Goal: Task Accomplishment & Management: Use online tool/utility

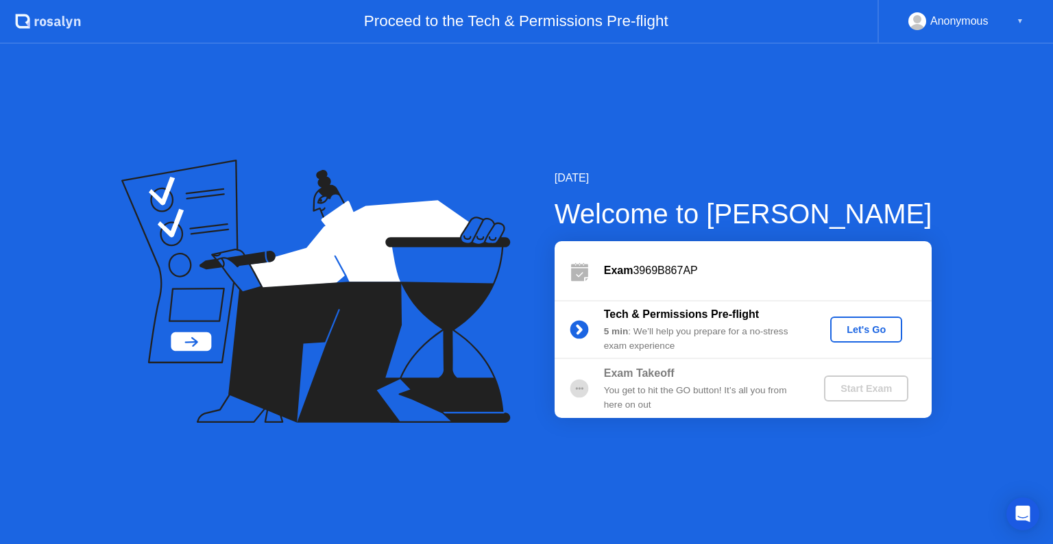
click at [864, 329] on div "Let's Go" at bounding box center [866, 329] width 61 height 11
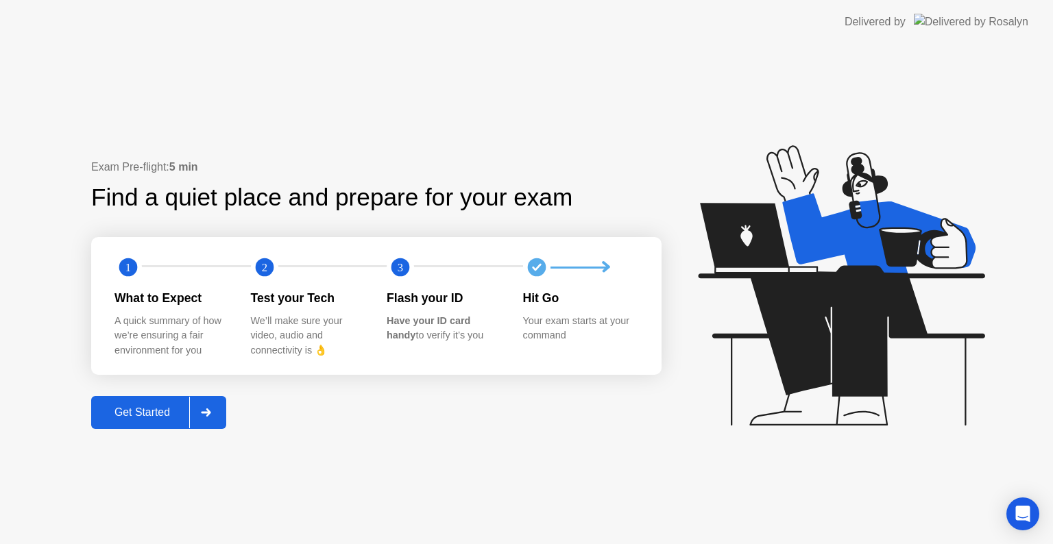
click at [295, 96] on div "Exam Pre-flight: 5 min Find a quiet place and prepare for your exam 1 2 3 What …" at bounding box center [526, 294] width 1053 height 500
click at [160, 417] on div "Get Started" at bounding box center [142, 412] width 94 height 12
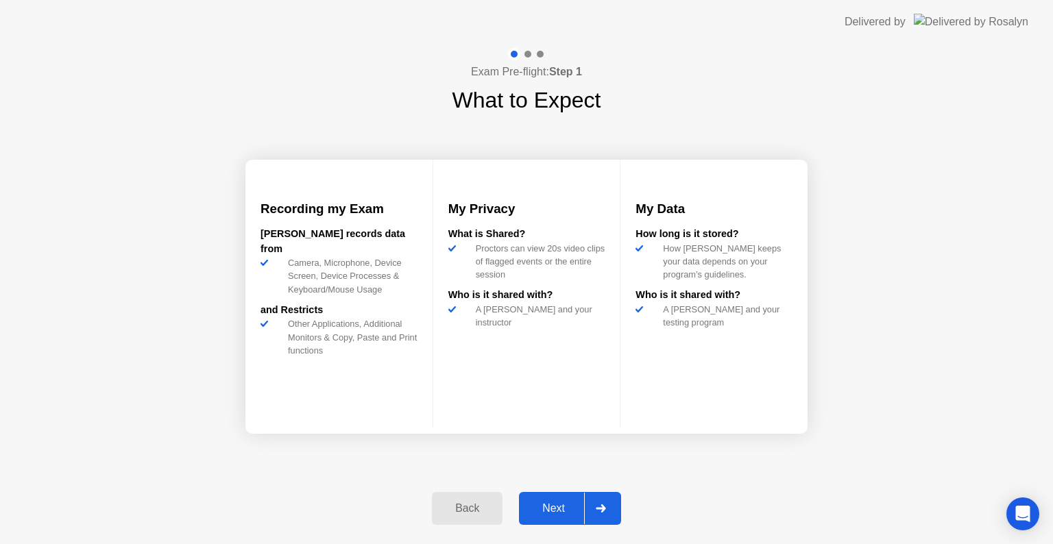
click at [570, 510] on div "Next" at bounding box center [553, 508] width 61 height 12
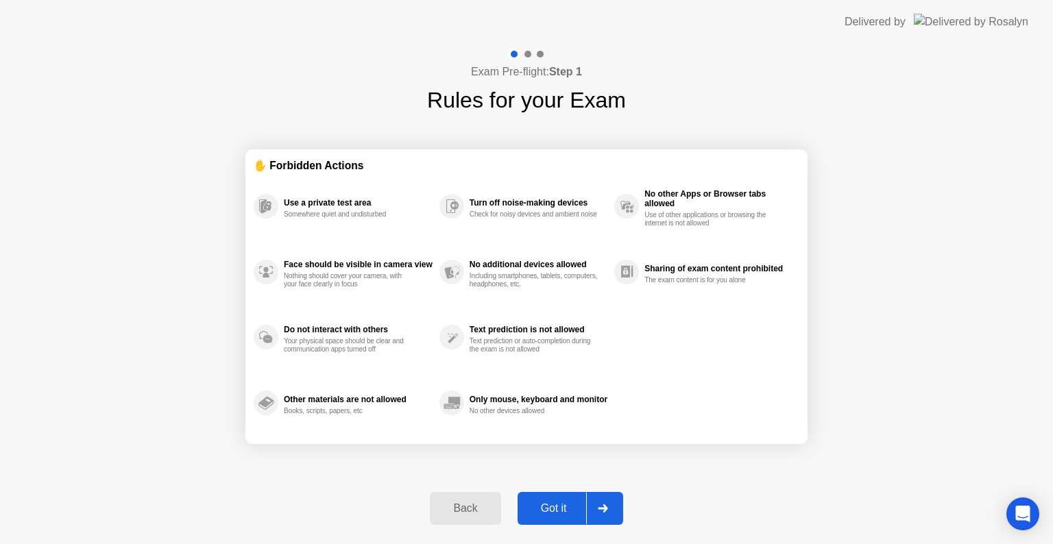
click at [557, 506] on div "Got it" at bounding box center [554, 508] width 64 height 12
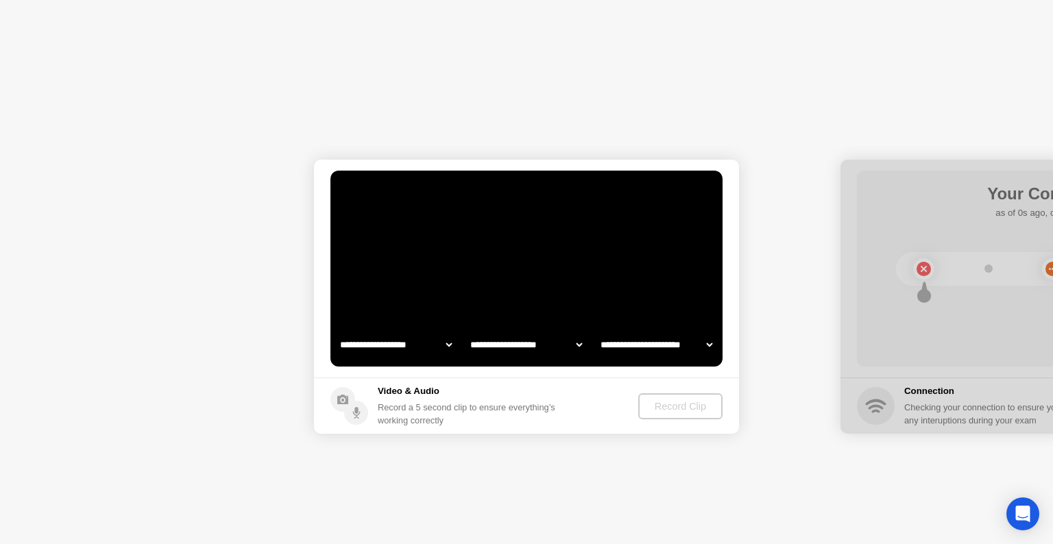
select select "**********"
select select "*******"
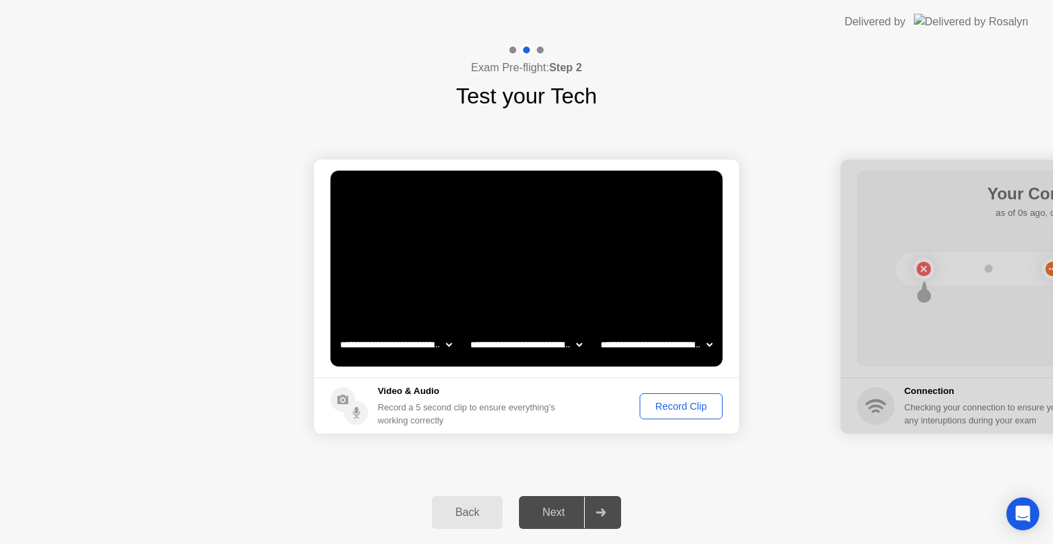
click at [787, 470] on div "**********" at bounding box center [526, 296] width 1053 height 369
click at [661, 403] on div "Record Clip" at bounding box center [680, 406] width 73 height 11
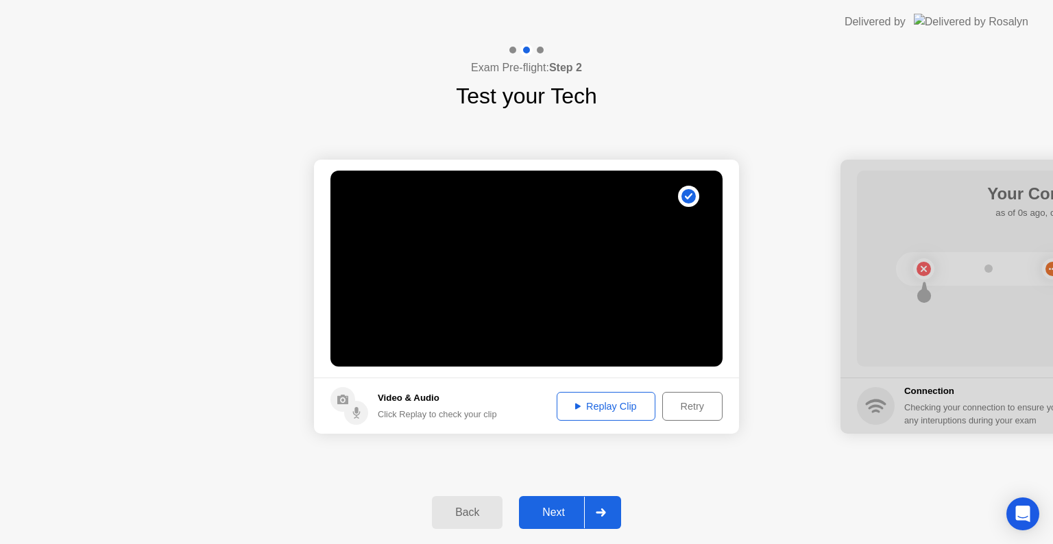
click at [622, 405] on div "Replay Clip" at bounding box center [605, 406] width 89 height 11
click at [565, 511] on div "Next" at bounding box center [553, 513] width 61 height 12
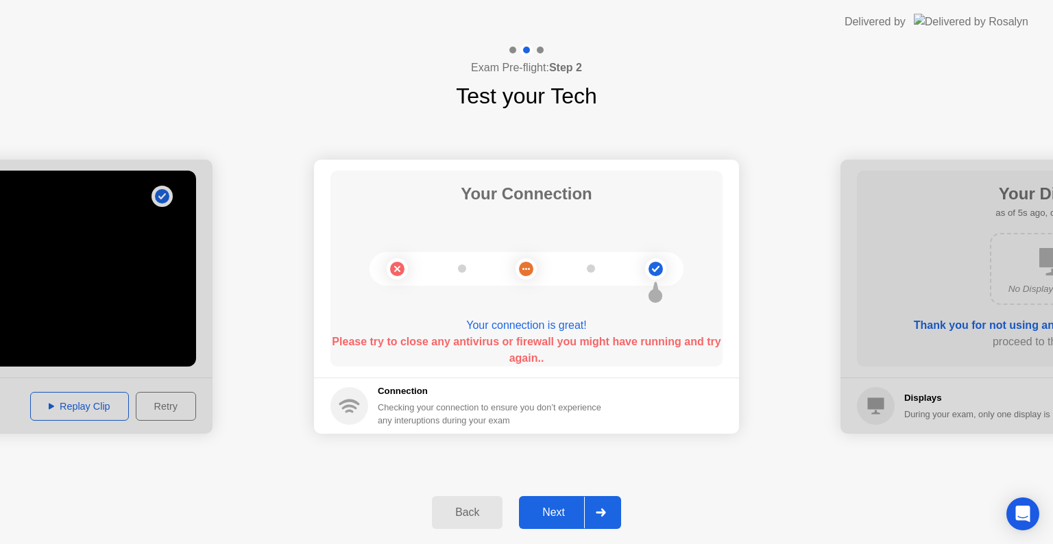
click at [563, 509] on div "Next" at bounding box center [553, 513] width 61 height 12
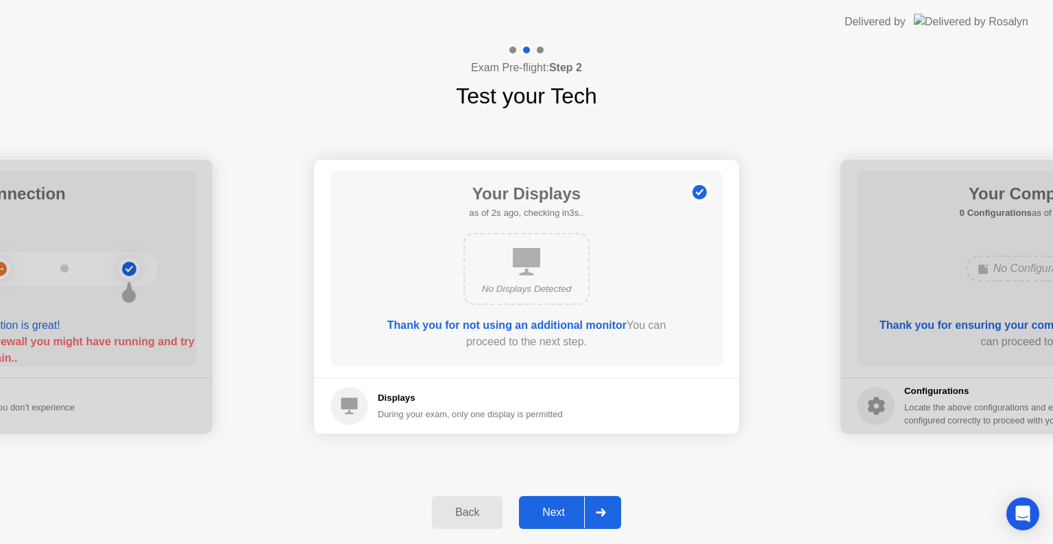
click at [563, 509] on div "Next" at bounding box center [553, 513] width 61 height 12
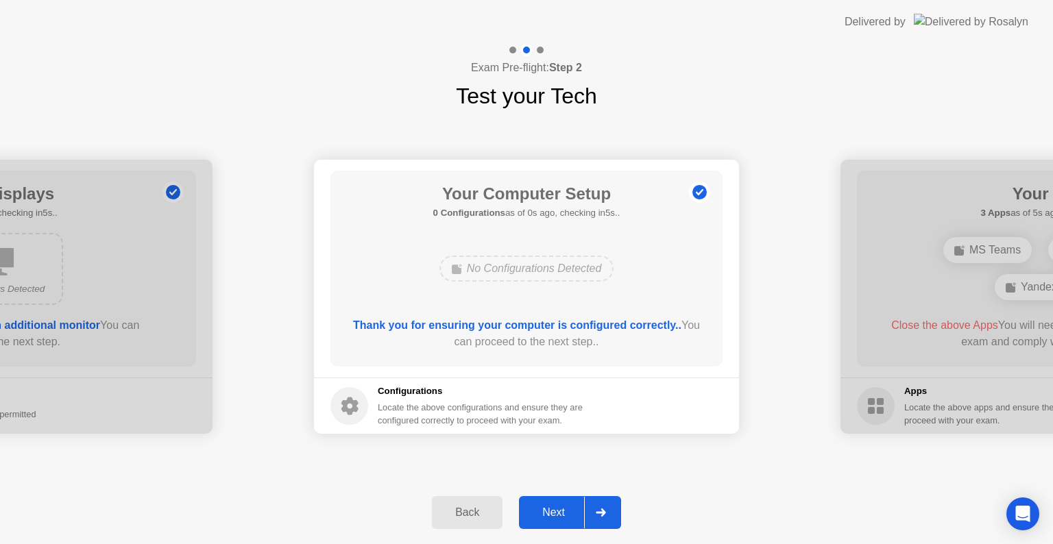
click at [563, 509] on div "Next" at bounding box center [553, 513] width 61 height 12
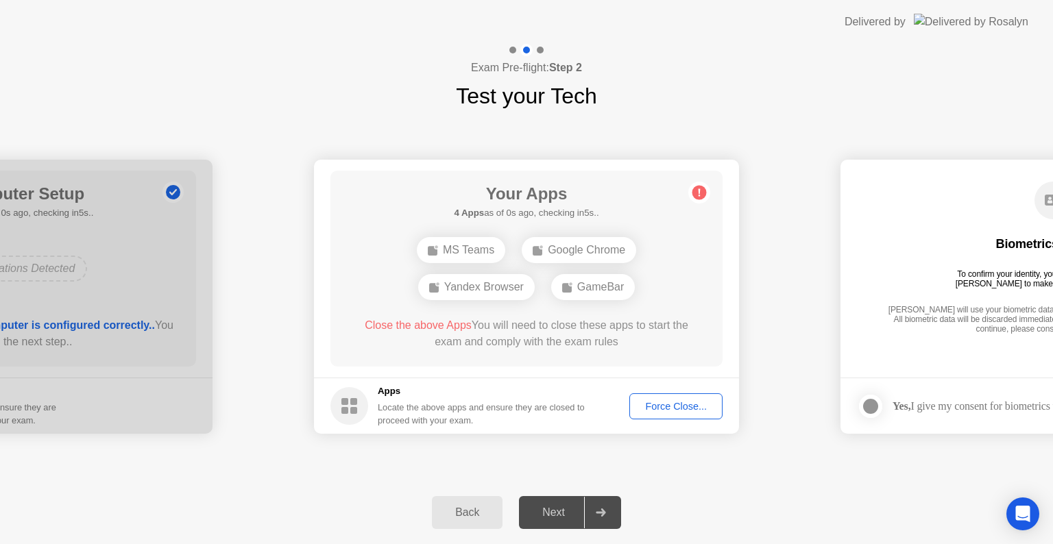
click at [592, 252] on div "Google Chrome" at bounding box center [579, 250] width 114 height 26
click at [609, 511] on div at bounding box center [600, 513] width 33 height 32
click at [875, 406] on div at bounding box center [870, 406] width 16 height 16
click at [576, 249] on div "Google Chrome" at bounding box center [579, 250] width 114 height 26
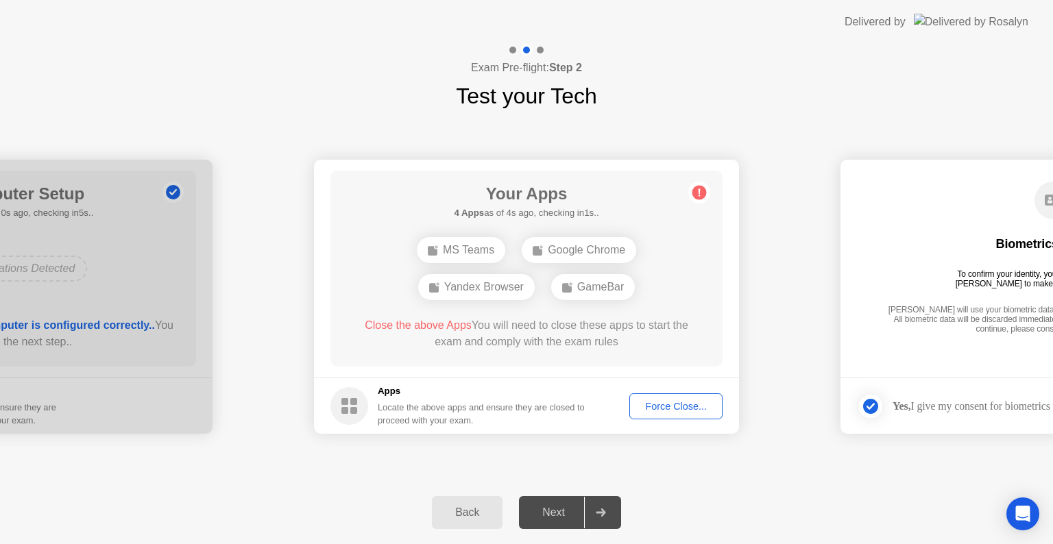
click at [576, 249] on div "Google Chrome" at bounding box center [579, 250] width 114 height 26
click at [683, 313] on div "Your Apps 3 Apps as of 2s ago, checking in3s.. MS Teams Yandex Browser GameBar …" at bounding box center [526, 269] width 392 height 196
click at [450, 253] on div "MS Teams" at bounding box center [459, 250] width 88 height 26
click at [555, 247] on div "Yandex Browser" at bounding box center [579, 250] width 117 height 26
click at [547, 289] on div "GameBar" at bounding box center [527, 287] width 84 height 26
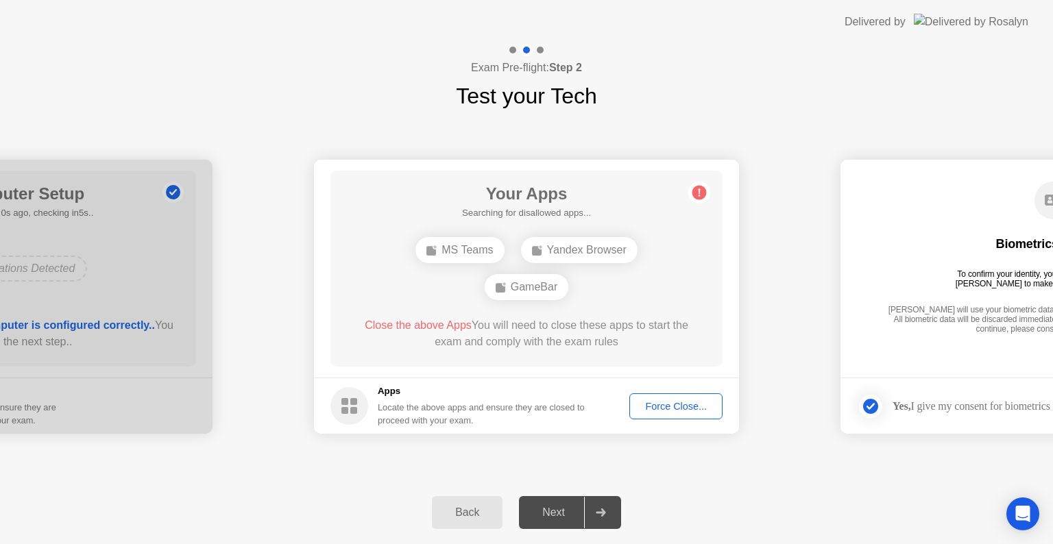
click at [606, 513] on icon at bounding box center [601, 513] width 10 height 8
click at [691, 406] on div "Force Close..." at bounding box center [676, 406] width 84 height 11
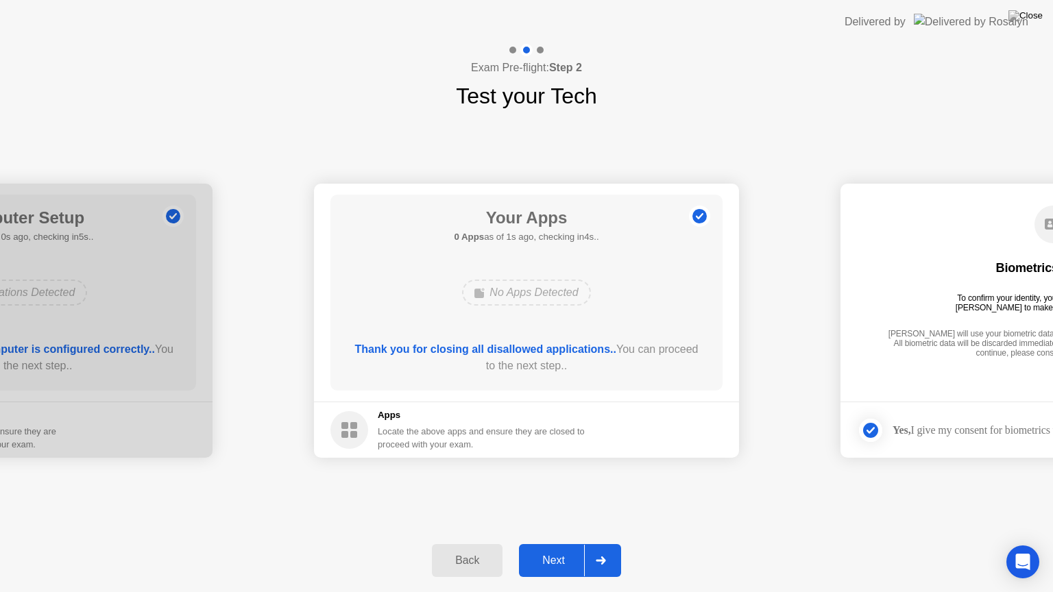
click at [563, 544] on div "Next" at bounding box center [553, 560] width 61 height 12
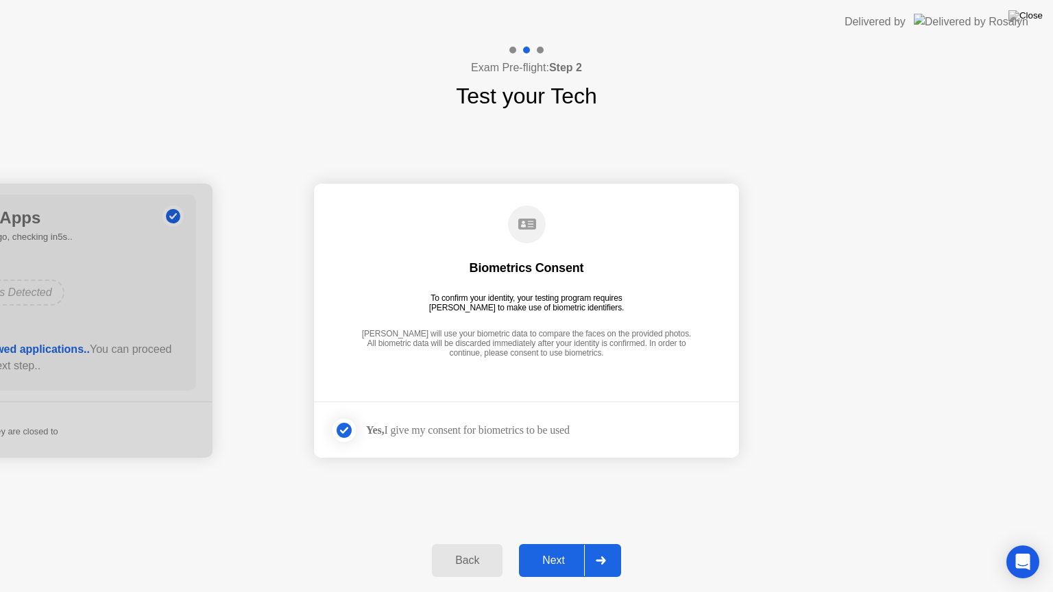
click at [563, 544] on div "Next" at bounding box center [553, 560] width 61 height 12
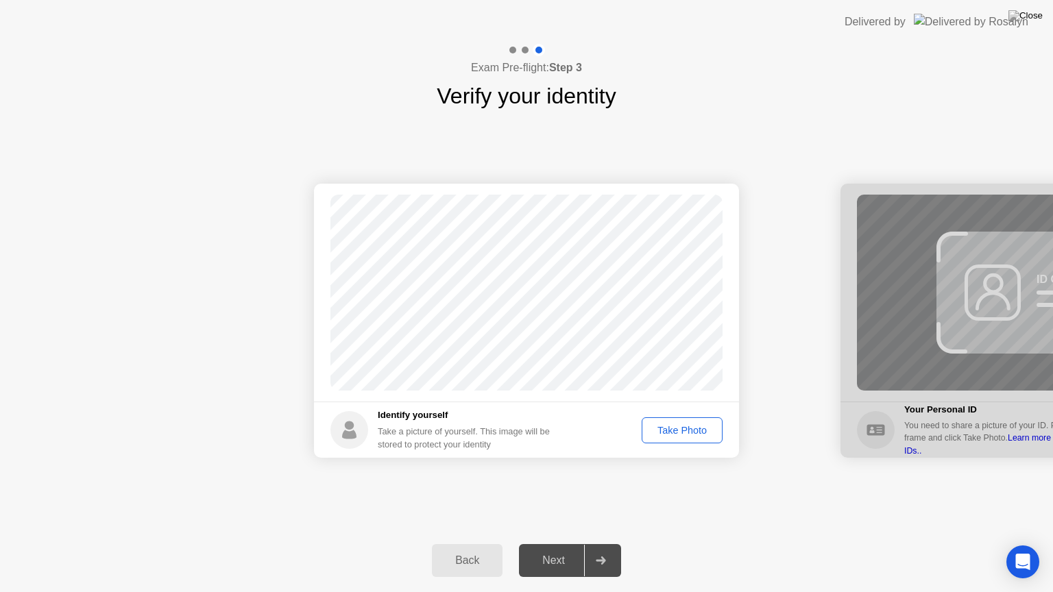
click at [701, 435] on div "Take Photo" at bounding box center [681, 430] width 71 height 11
click at [567, 544] on div "Next" at bounding box center [553, 560] width 61 height 12
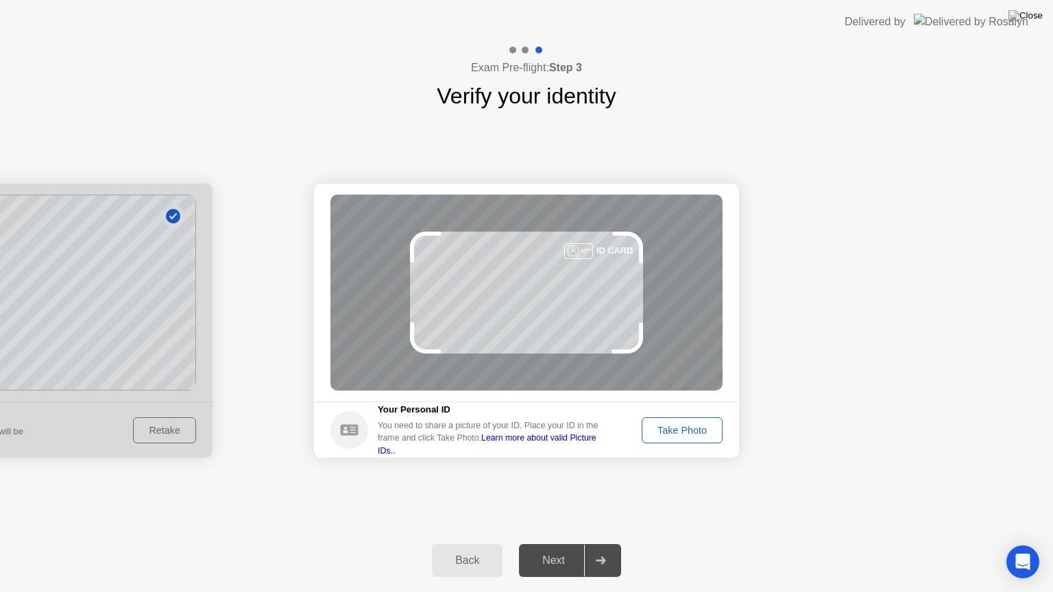
click at [685, 428] on div "Take Photo" at bounding box center [681, 430] width 71 height 11
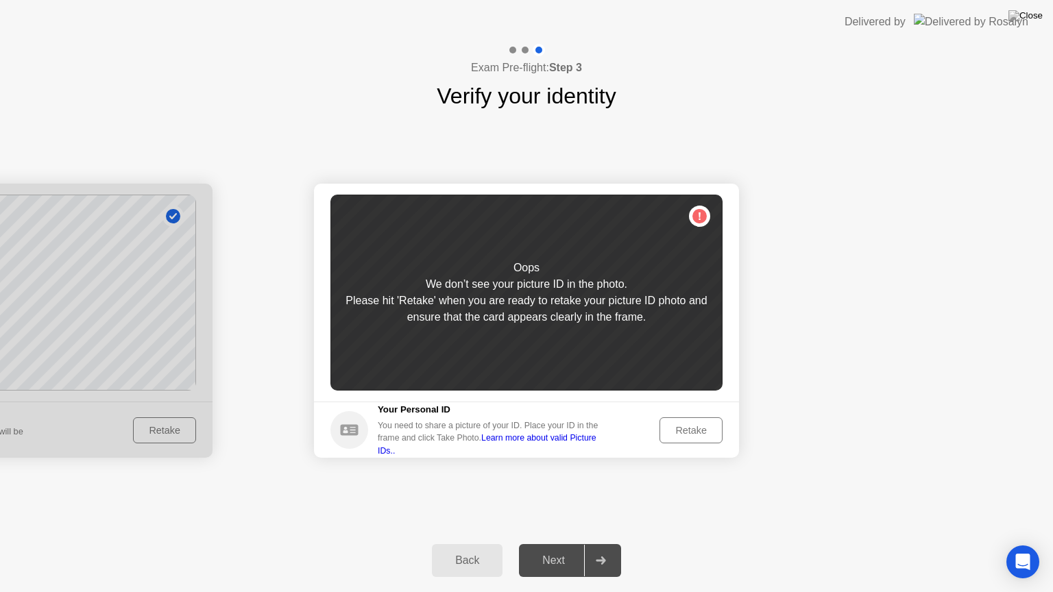
click at [685, 428] on div "Retake" at bounding box center [690, 430] width 53 height 11
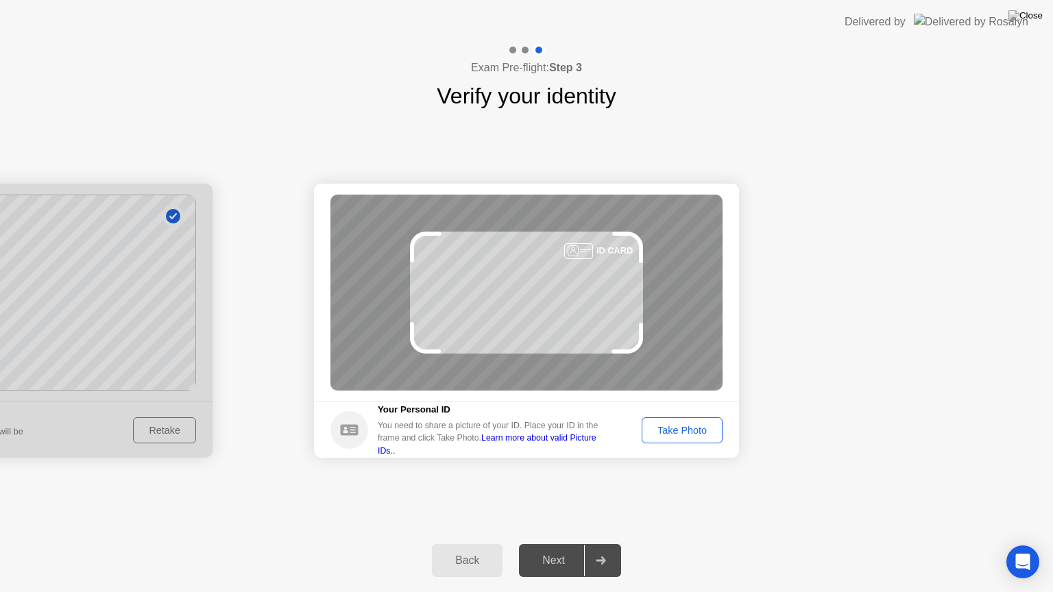
click at [670, 429] on div "Take Photo" at bounding box center [681, 430] width 71 height 11
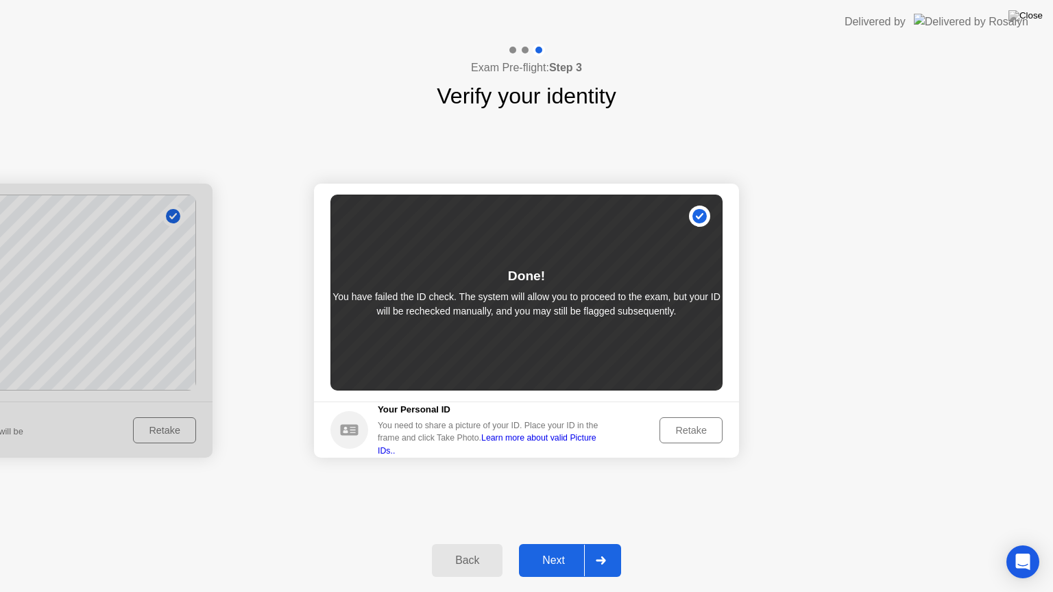
click at [561, 544] on div "Next" at bounding box center [553, 560] width 61 height 12
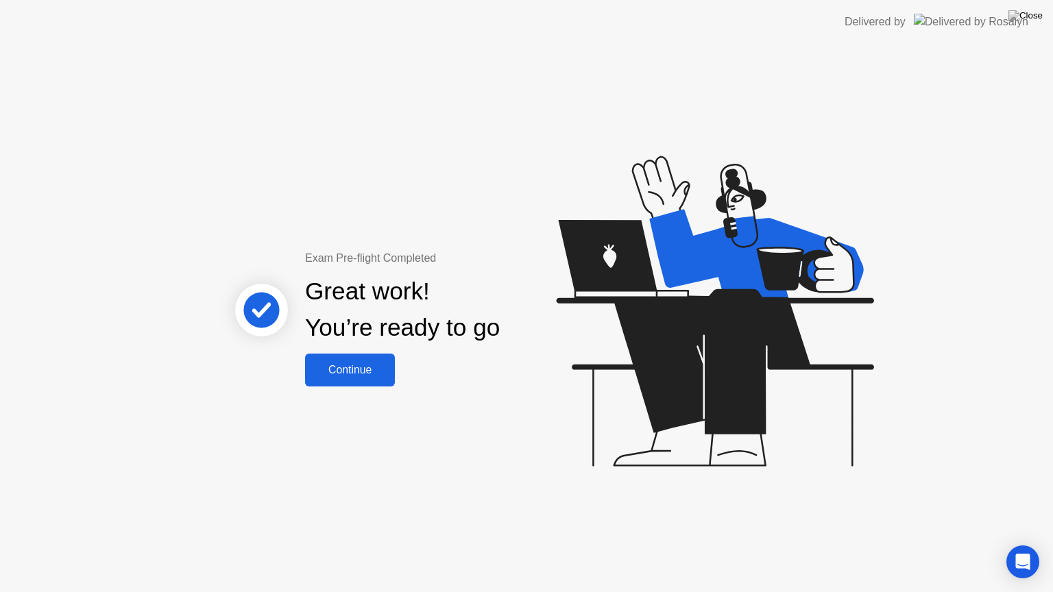
click at [344, 369] on div "Continue" at bounding box center [350, 370] width 82 height 12
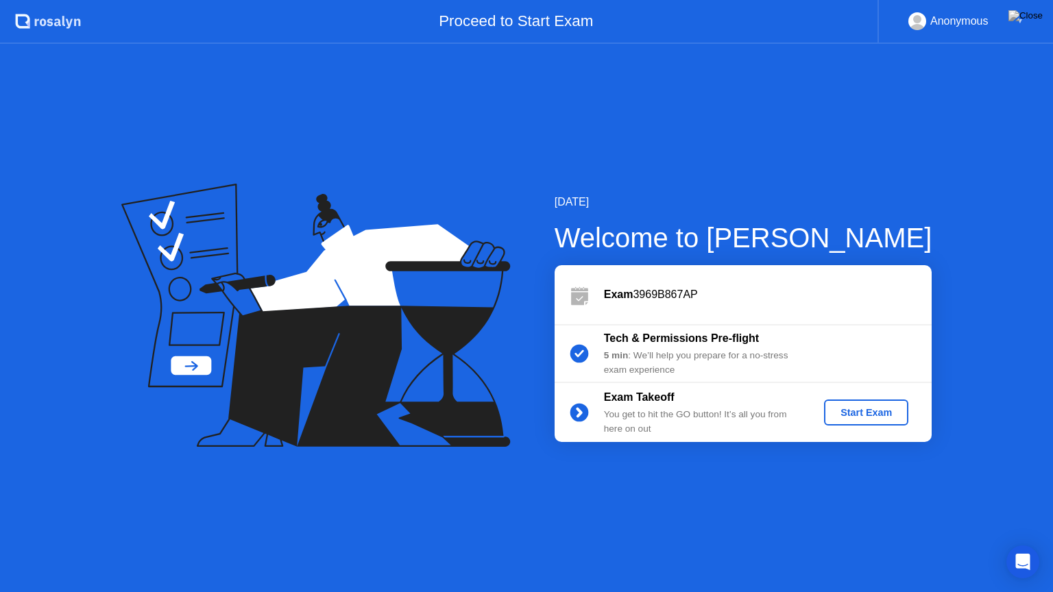
click at [837, 414] on div "Start Exam" at bounding box center [865, 412] width 73 height 11
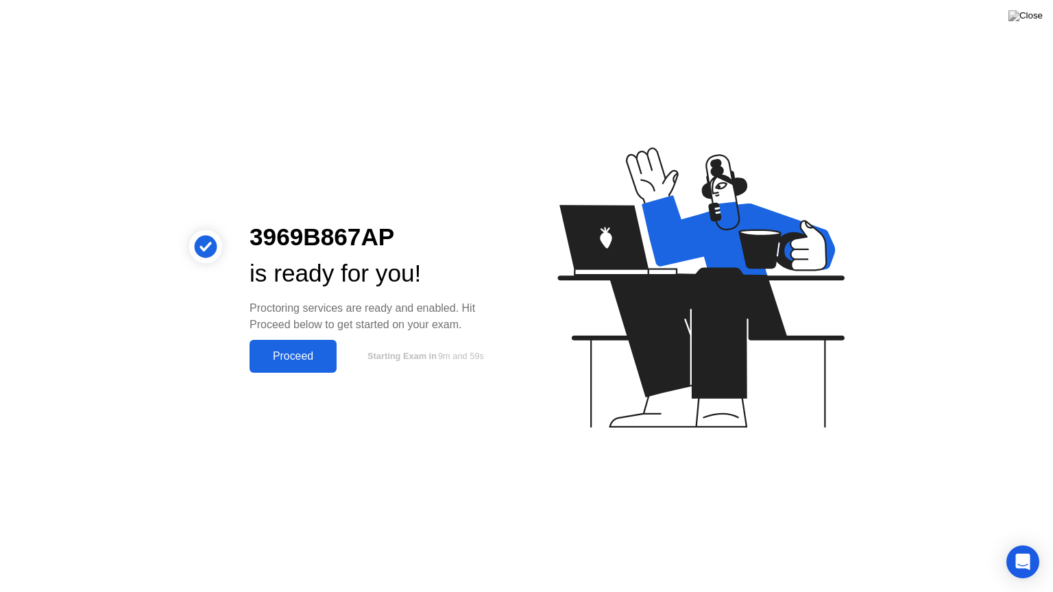
click at [287, 351] on div "Proceed" at bounding box center [293, 356] width 79 height 12
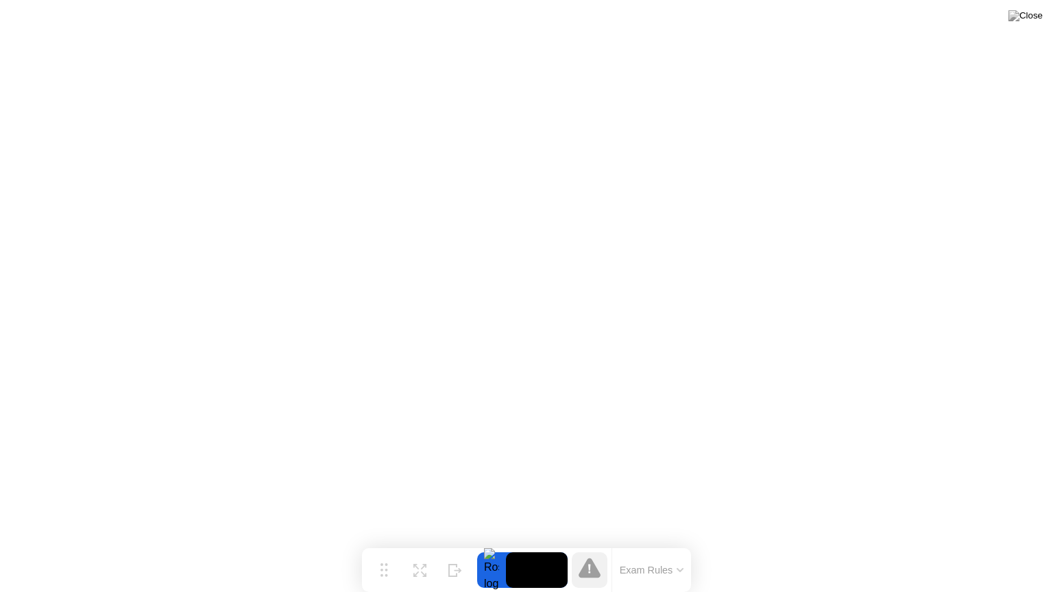
click at [678, 544] on icon at bounding box center [680, 570] width 7 height 4
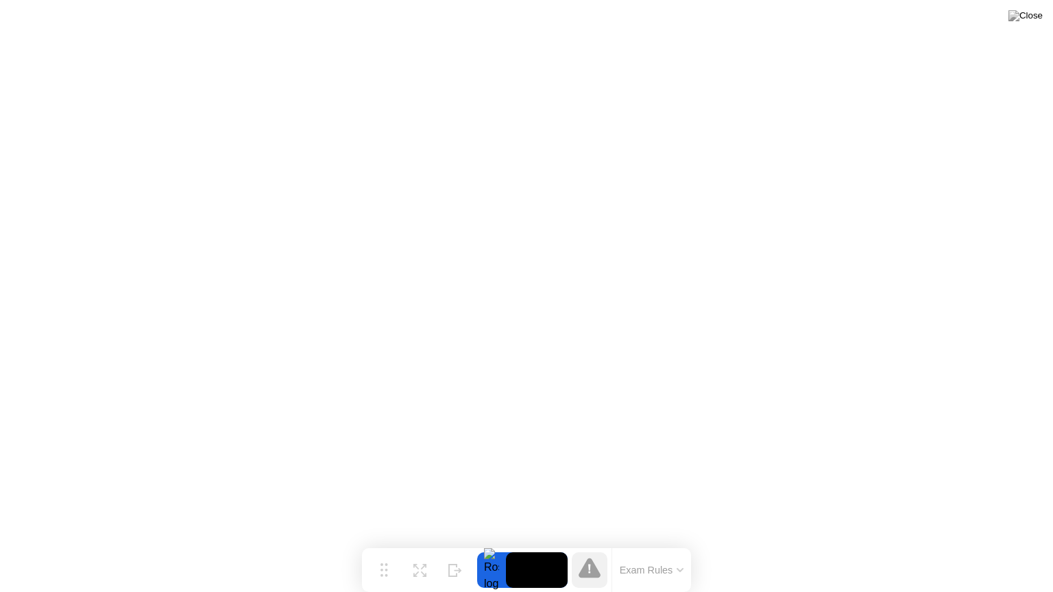
click at [677, 544] on icon at bounding box center [680, 570] width 7 height 4
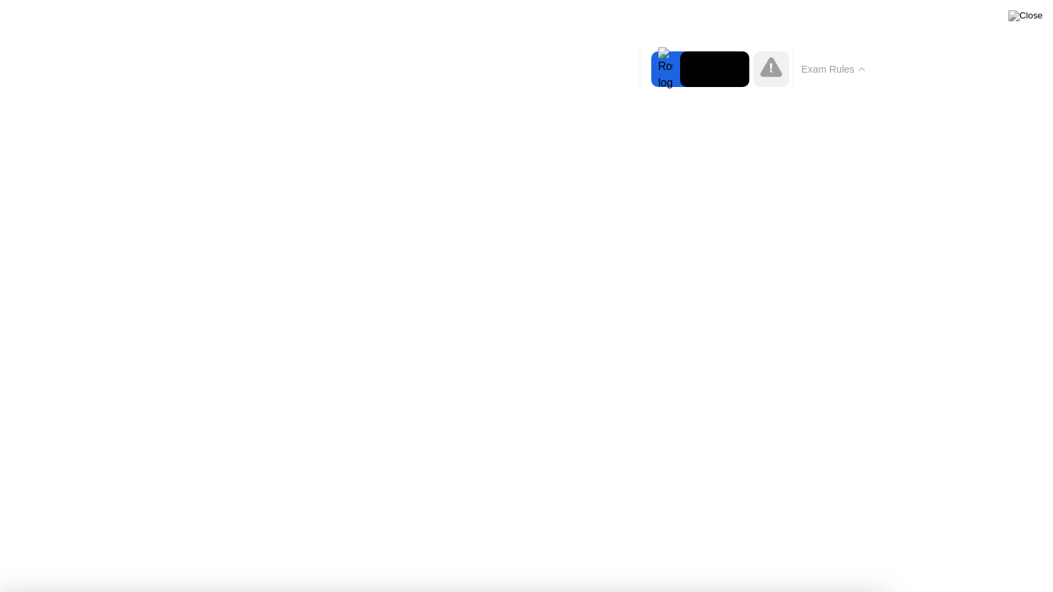
drag, startPoint x: 528, startPoint y: 511, endPoint x: 570, endPoint y: 489, distance: 46.9
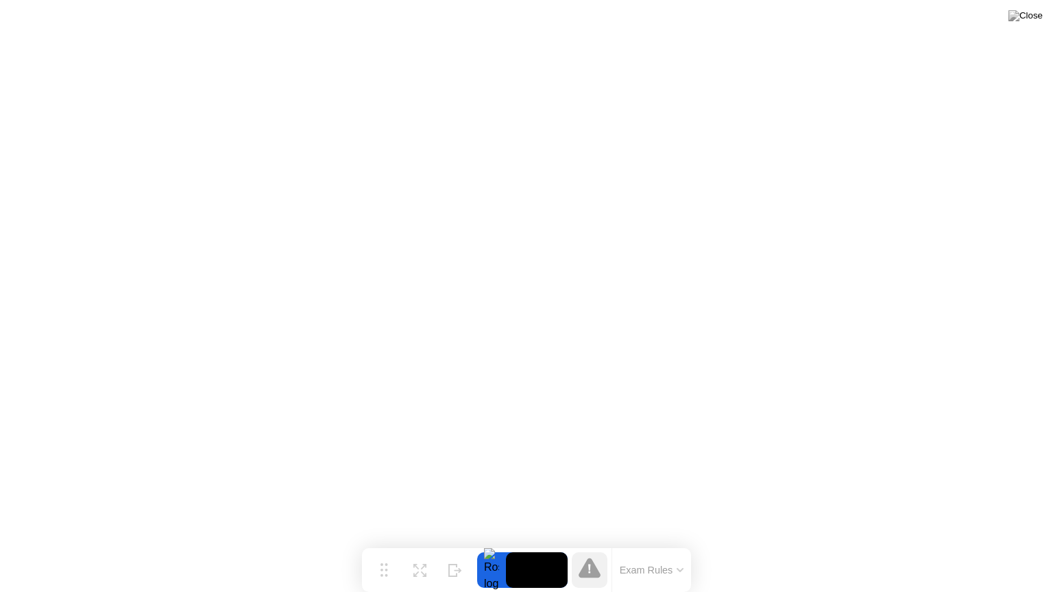
click at [653, 544] on button "Exam Rules" at bounding box center [652, 570] width 73 height 12
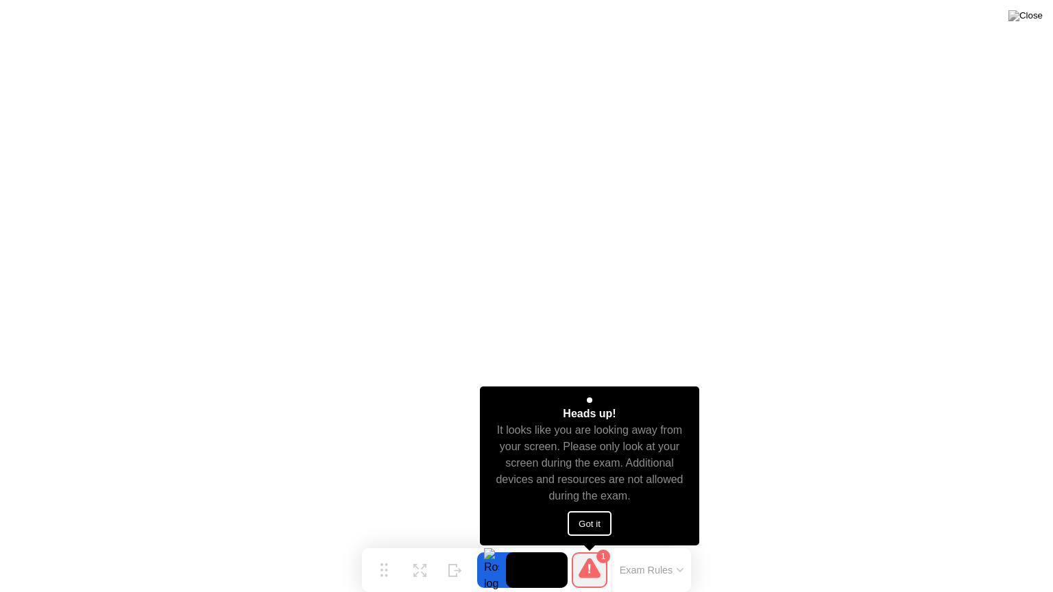
click at [591, 521] on button "Got it" at bounding box center [590, 523] width 44 height 25
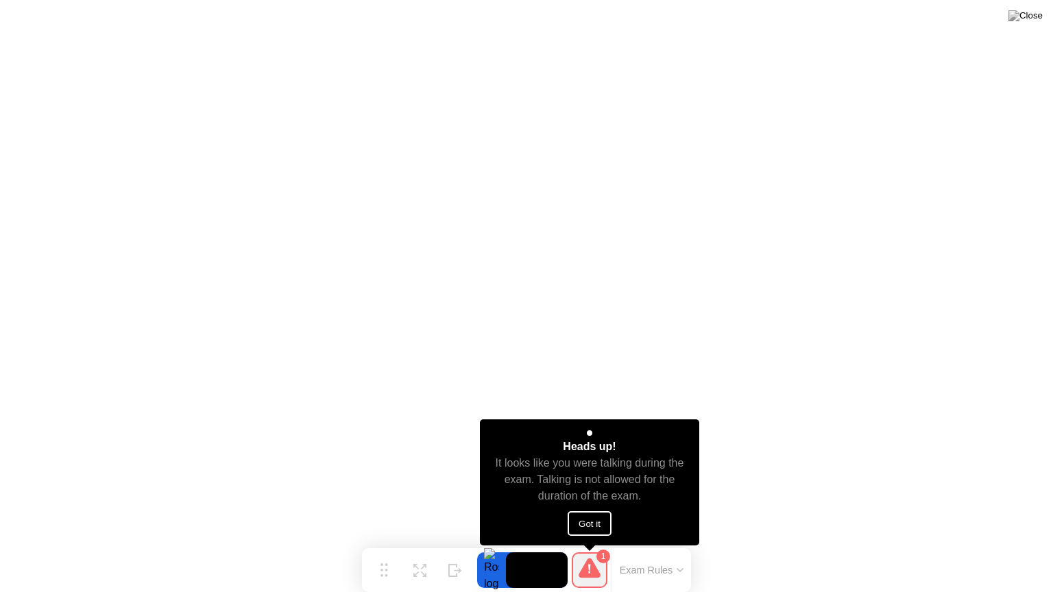
click at [596, 526] on button "Got it" at bounding box center [590, 523] width 44 height 25
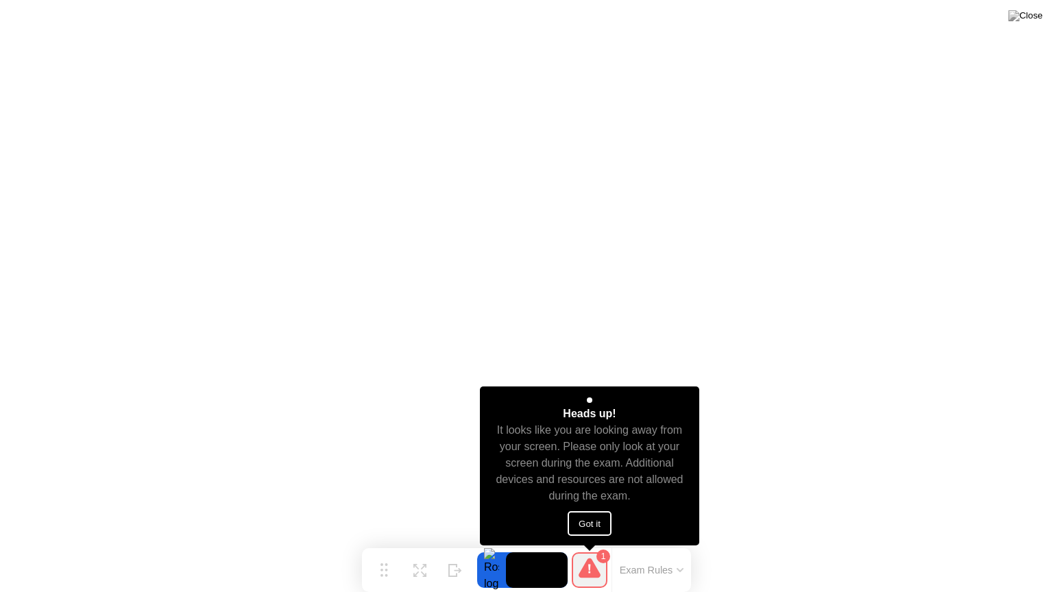
click at [591, 526] on button "Got it" at bounding box center [590, 523] width 44 height 25
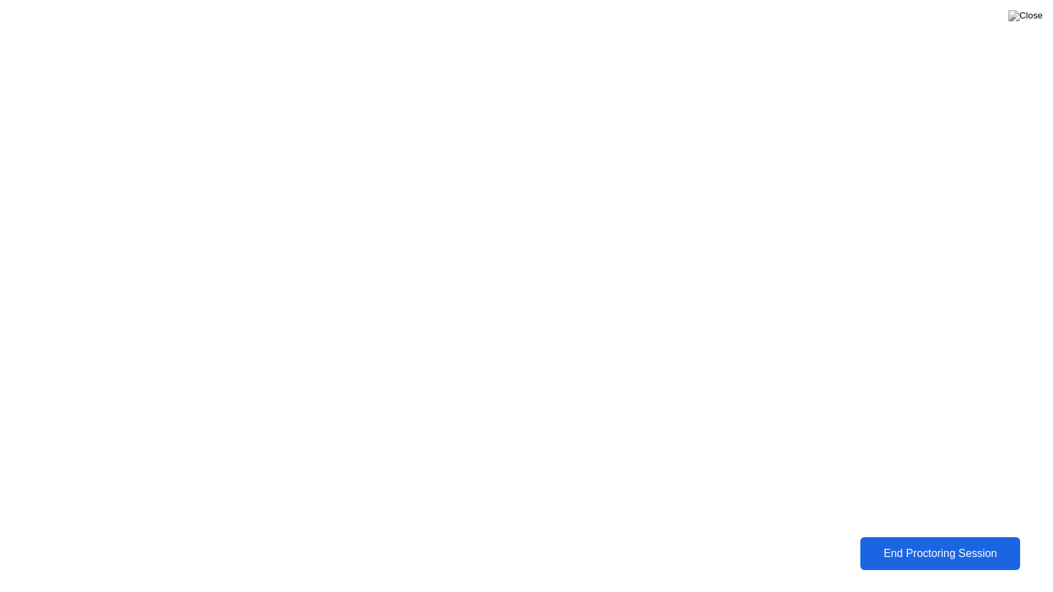
click at [964, 544] on div "End Proctoring Session" at bounding box center [939, 554] width 151 height 12
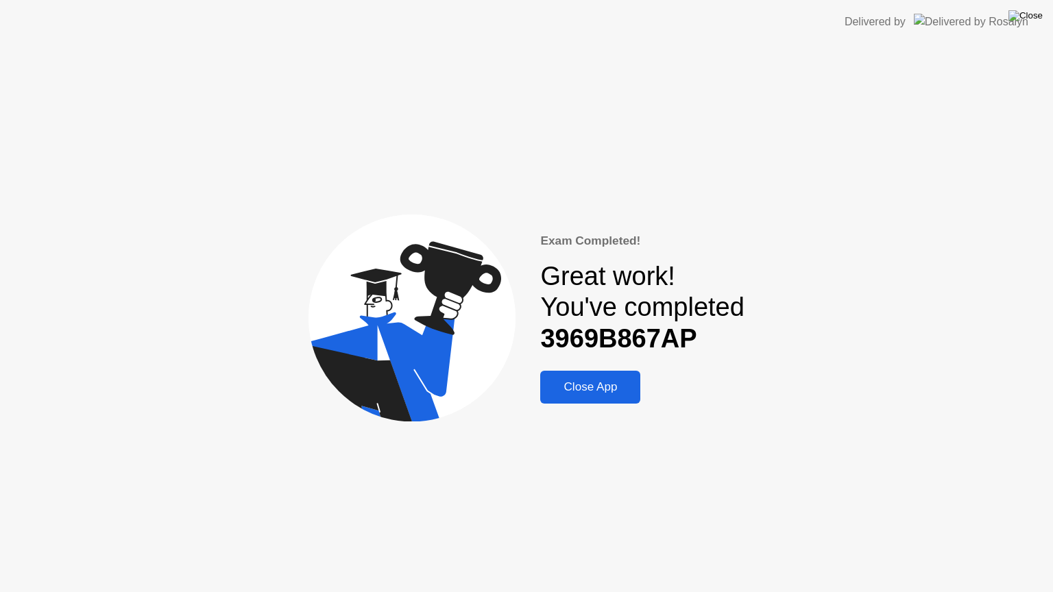
click at [1036, 12] on img at bounding box center [1025, 15] width 34 height 11
